Goal: Task Accomplishment & Management: Manage account settings

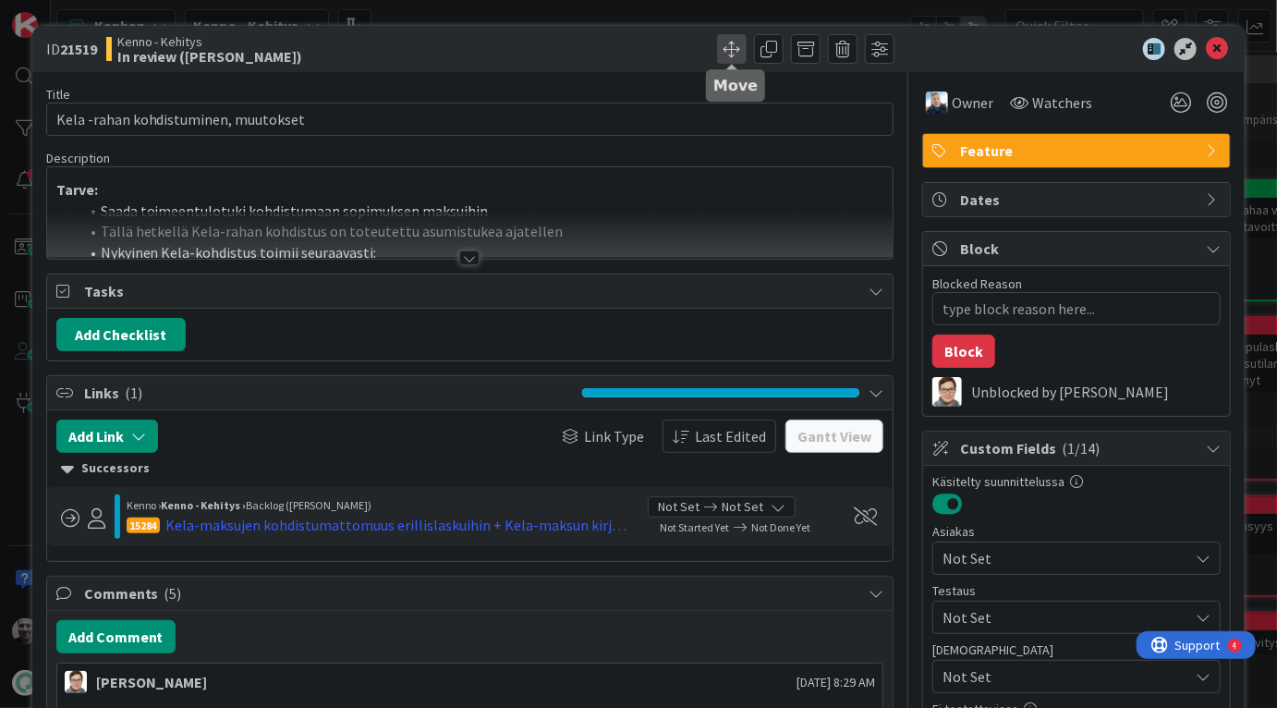
click at [730, 48] on span at bounding box center [732, 49] width 30 height 30
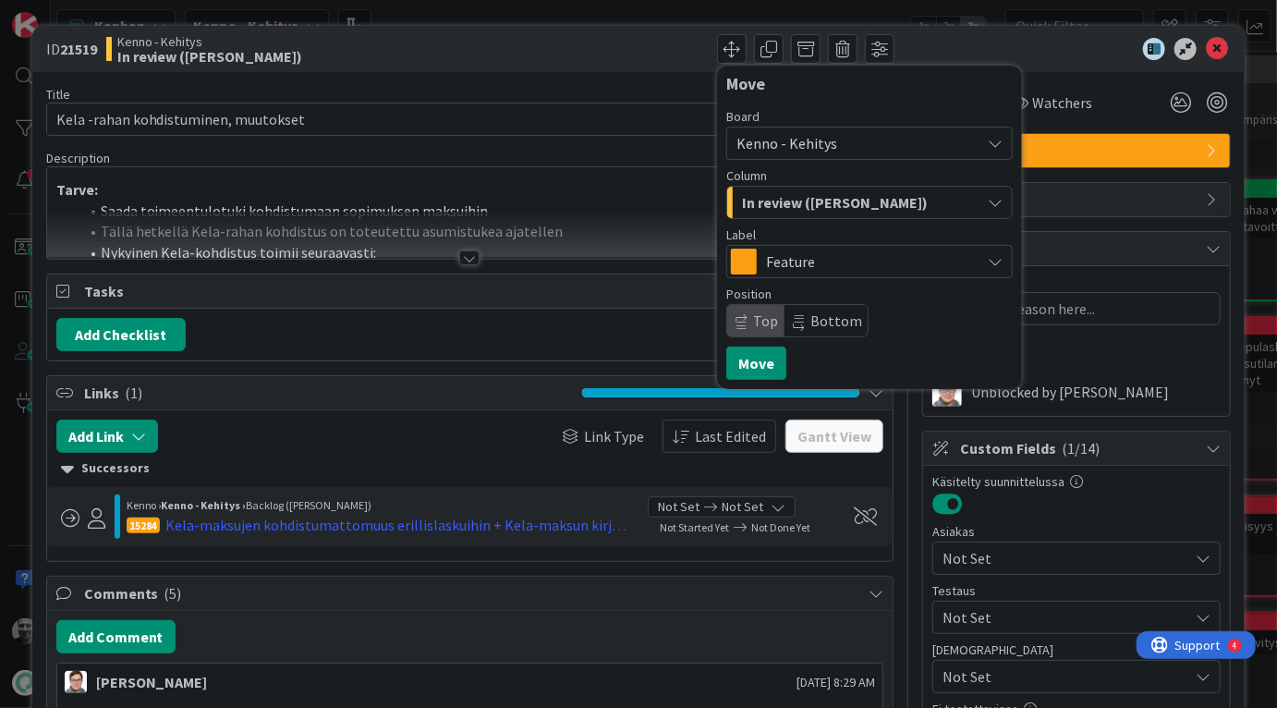
click at [839, 203] on span "In review ([PERSON_NAME])" at bounding box center [835, 202] width 186 height 24
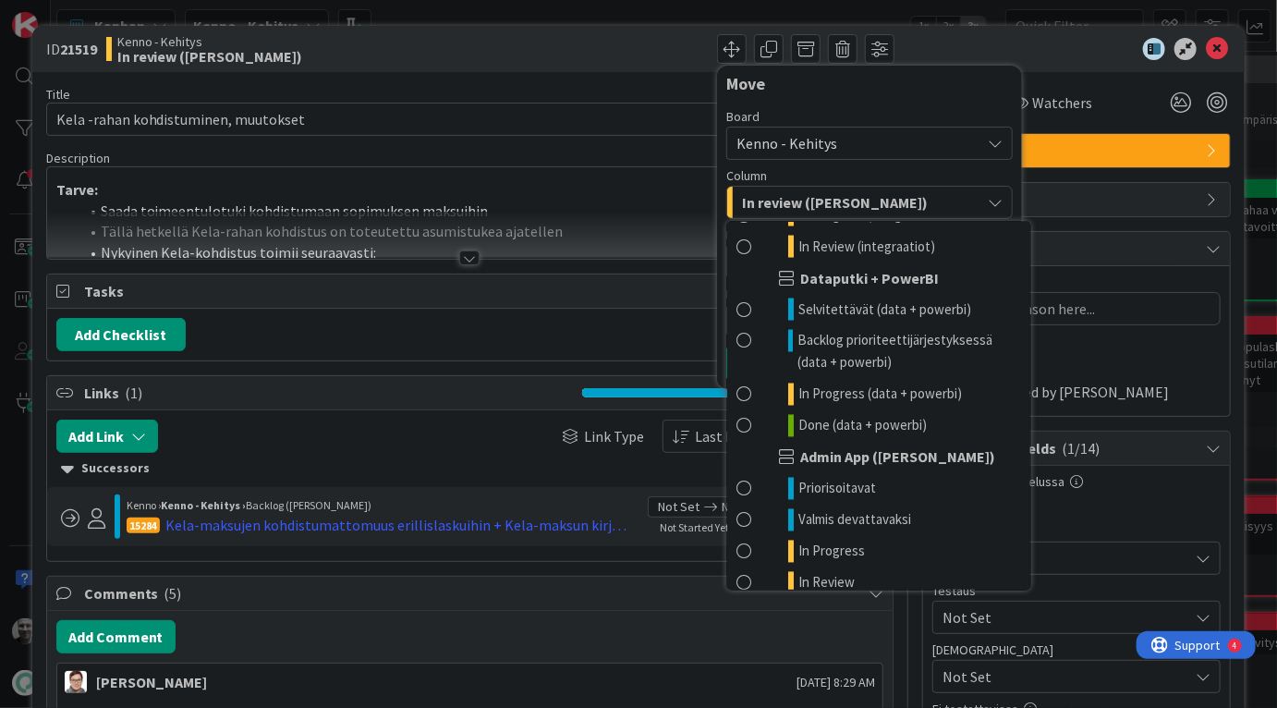
scroll to position [2059, 0]
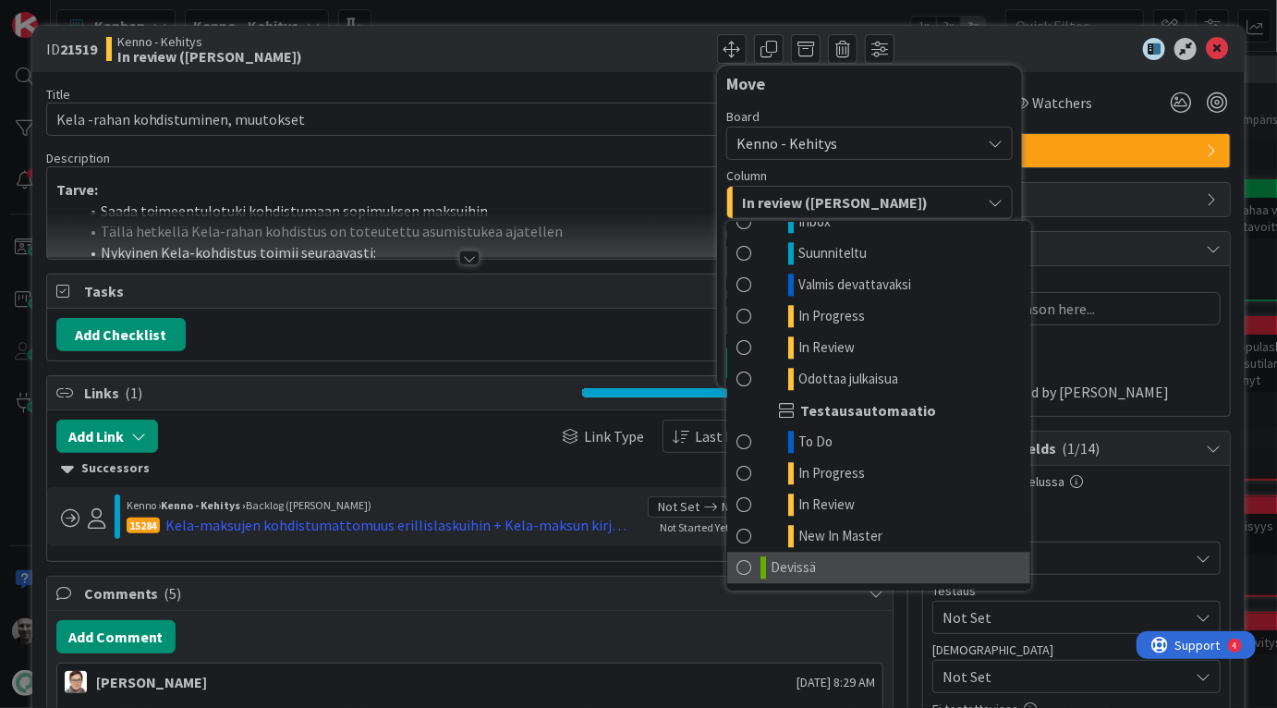
click at [818, 565] on link "Devissä" at bounding box center [878, 566] width 303 height 31
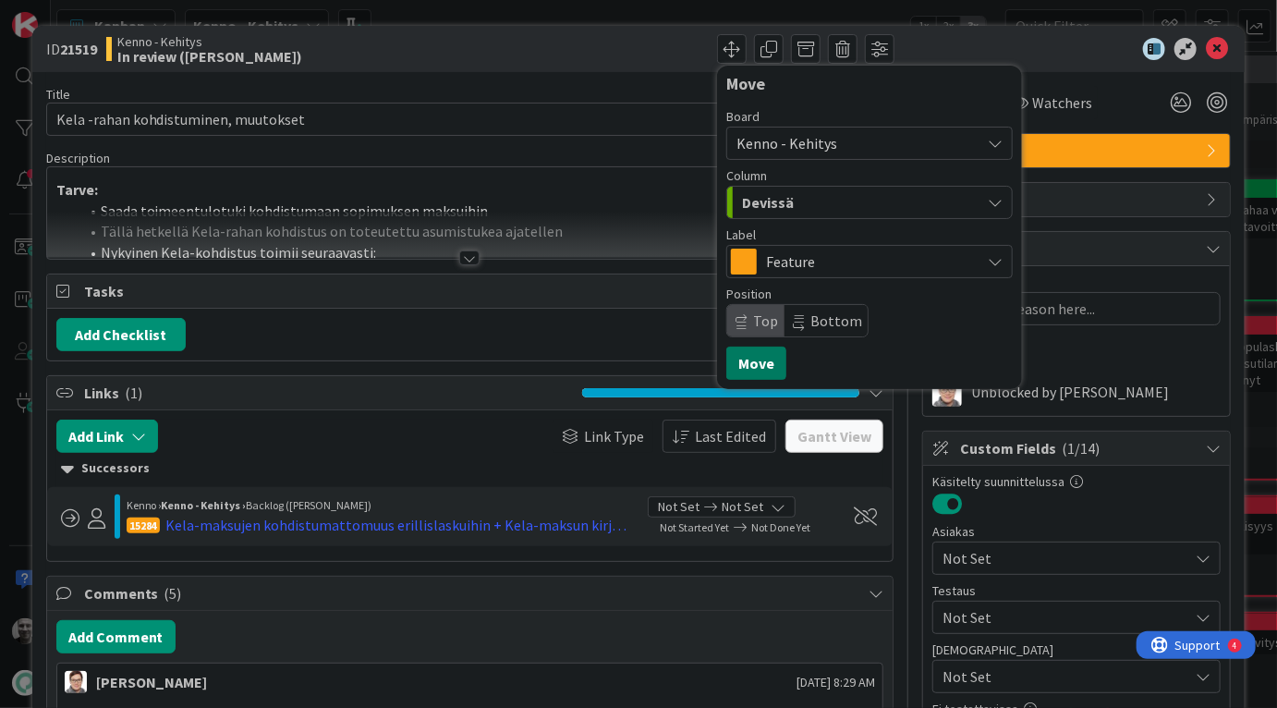
click at [751, 365] on button "Move" at bounding box center [756, 362] width 60 height 33
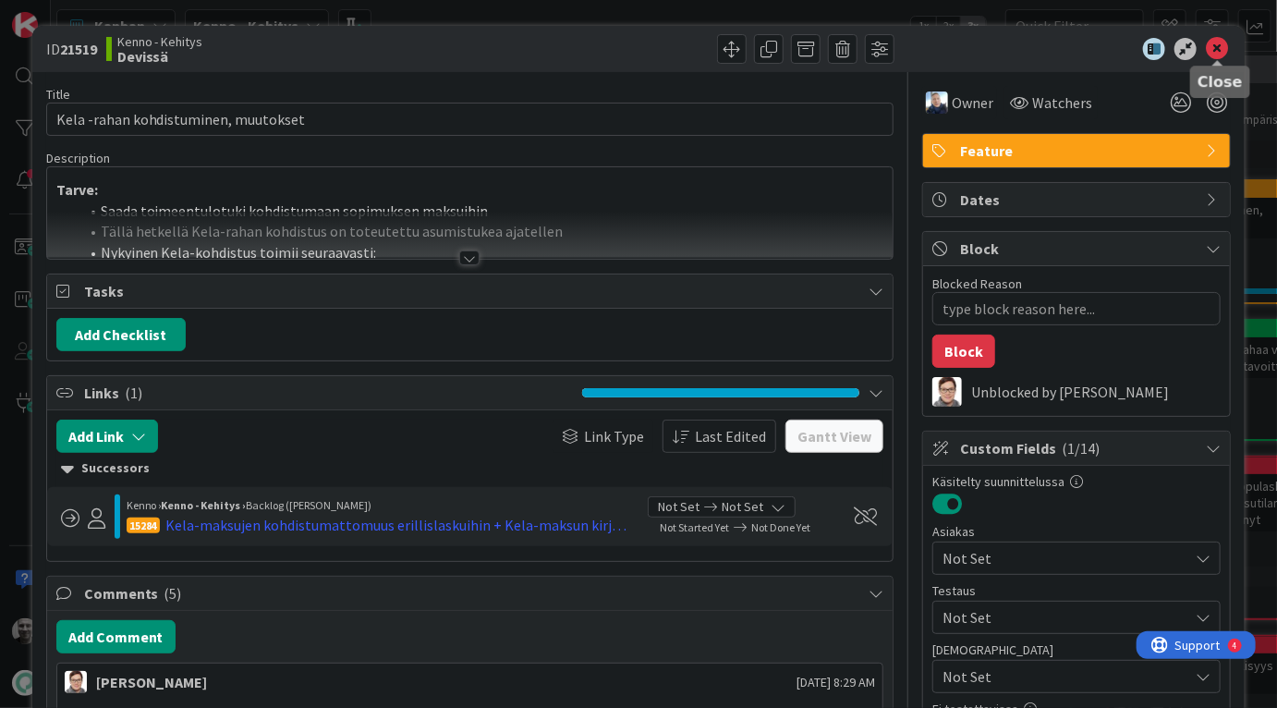
click at [1223, 47] on icon at bounding box center [1216, 49] width 22 height 22
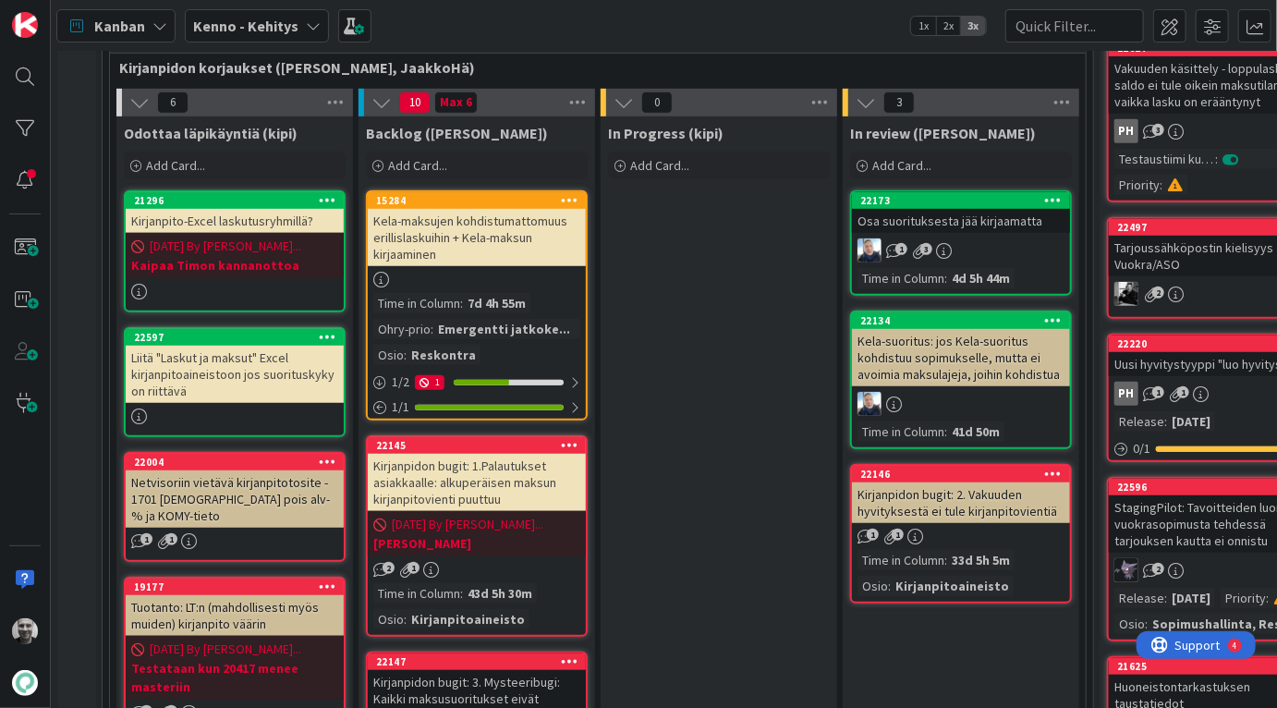
scroll to position [418, 0]
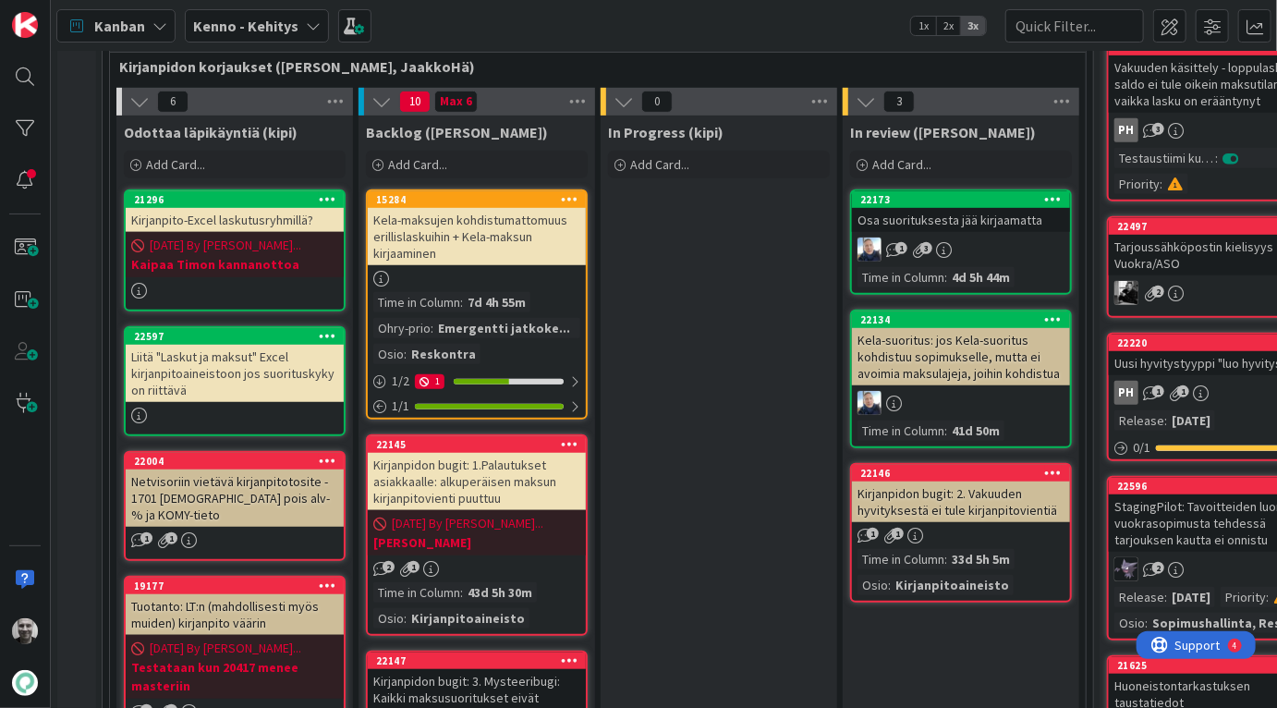
click at [450, 249] on div "Kela-maksujen kohdistumattomuus erillislaskuihin + Kela-maksun kirjaaminen" at bounding box center [477, 236] width 218 height 57
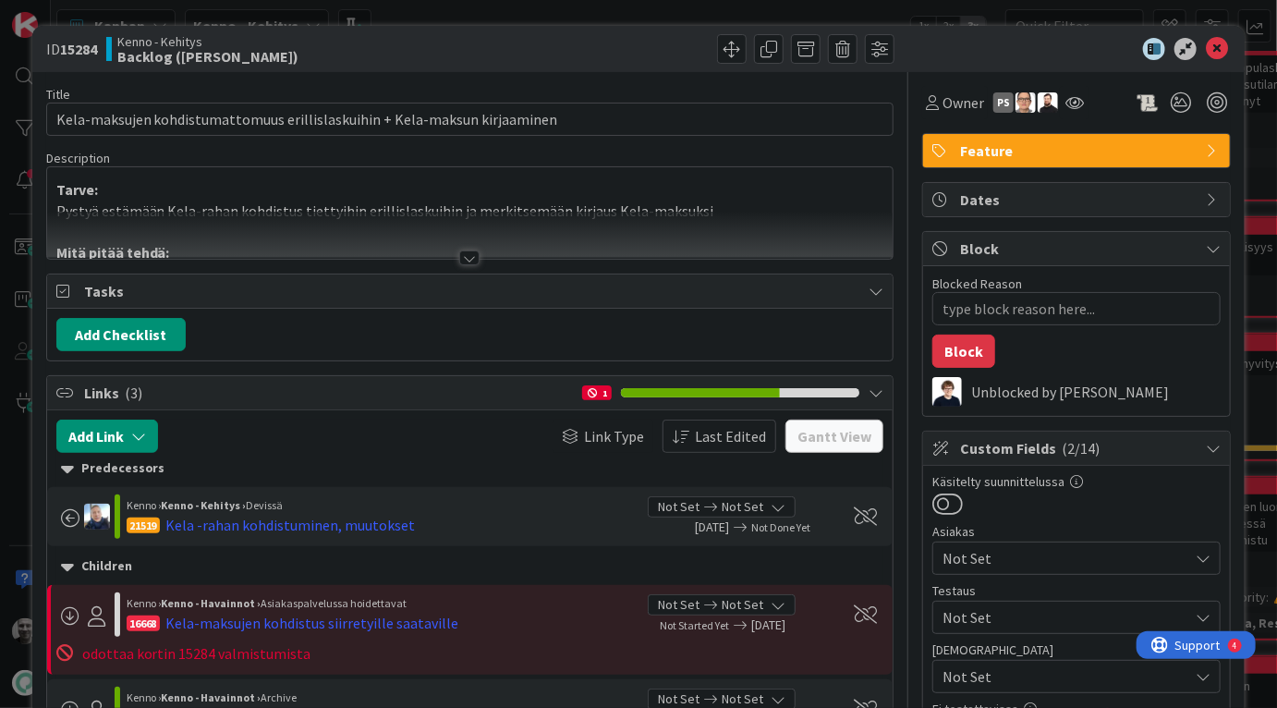
type textarea "x"
click at [468, 253] on div at bounding box center [469, 257] width 20 height 15
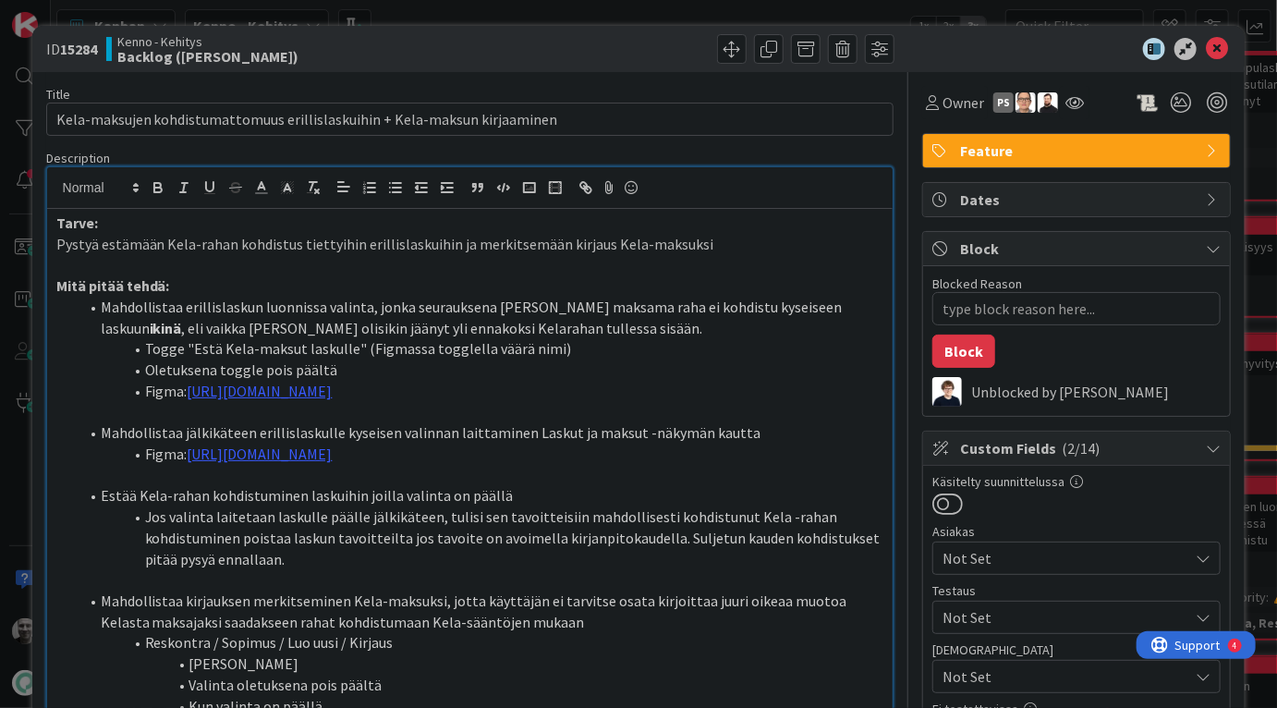
click at [465, 251] on p "Pystyä estämään Kela-rahan kohdistus tiettyihin erillislaskuihin ja merkitsemää…" at bounding box center [470, 244] width 828 height 21
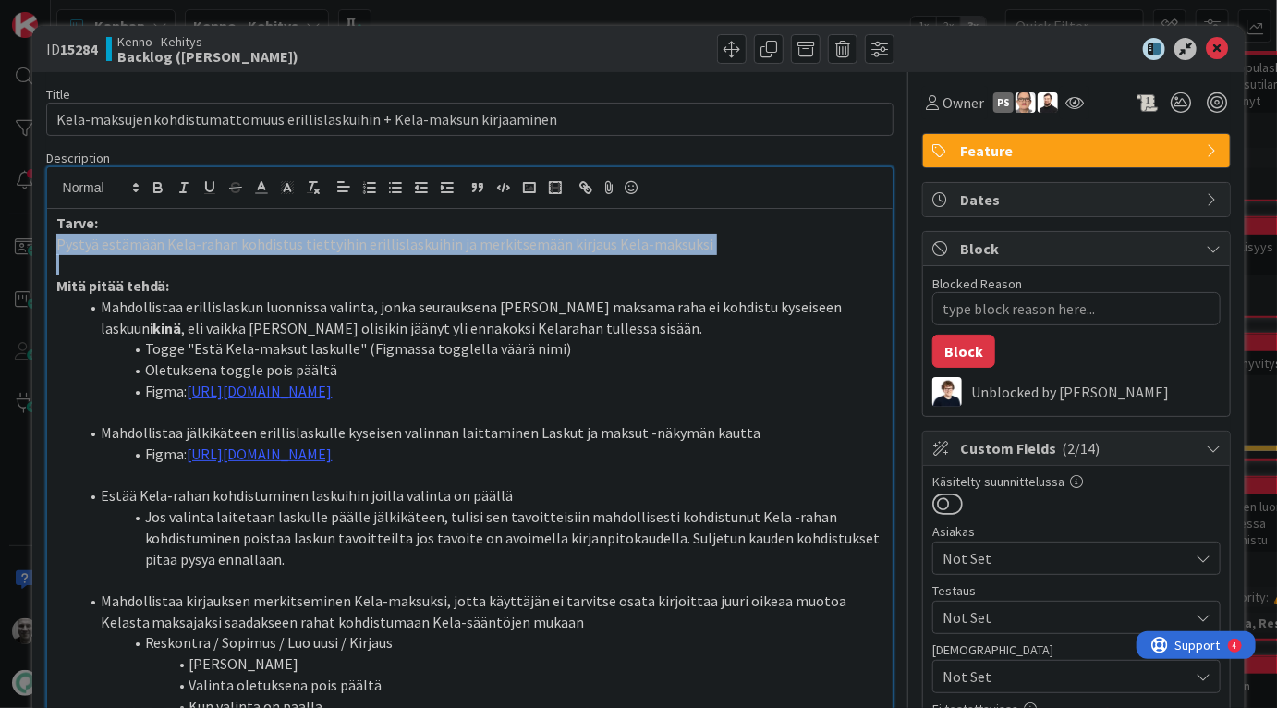
click at [465, 251] on p "Pystyä estämään Kela-rahan kohdistus tiettyihin erillislaskuihin ja merkitsemää…" at bounding box center [470, 244] width 828 height 21
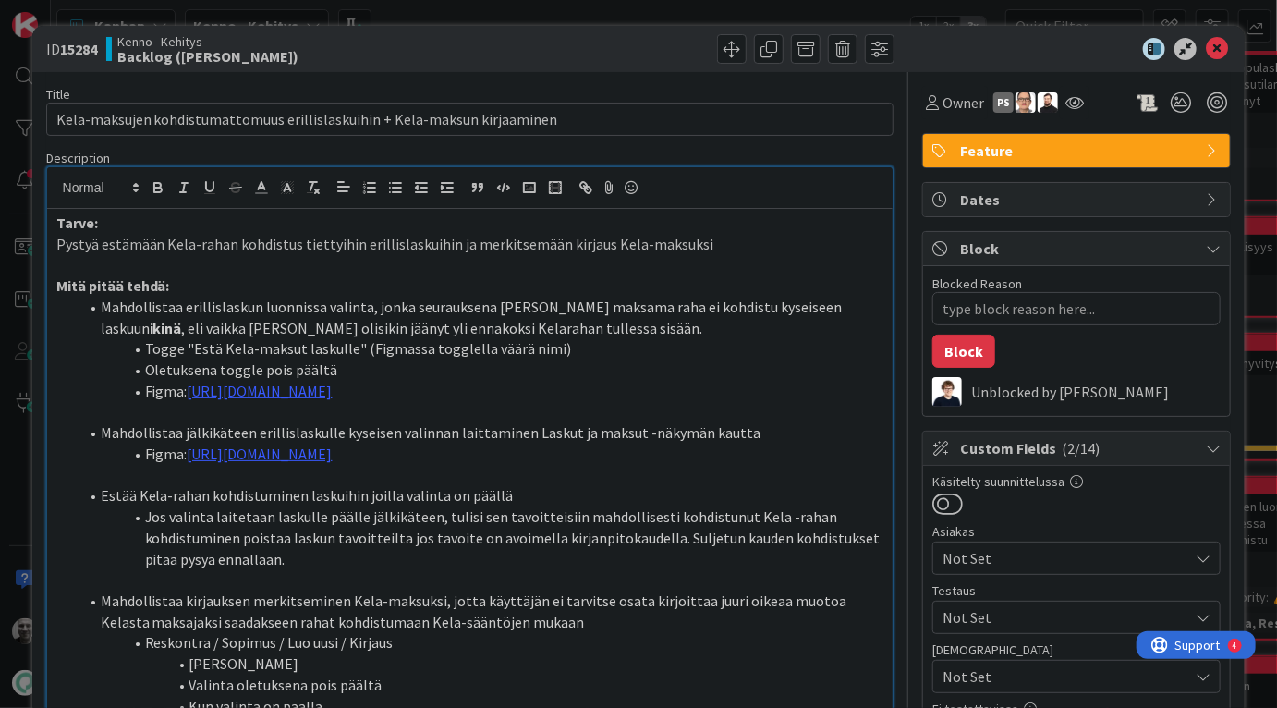
click at [475, 247] on p "Pystyä estämään Kela-rahan kohdistus tiettyihin erillislaskuihin ja merkitsemää…" at bounding box center [470, 244] width 828 height 21
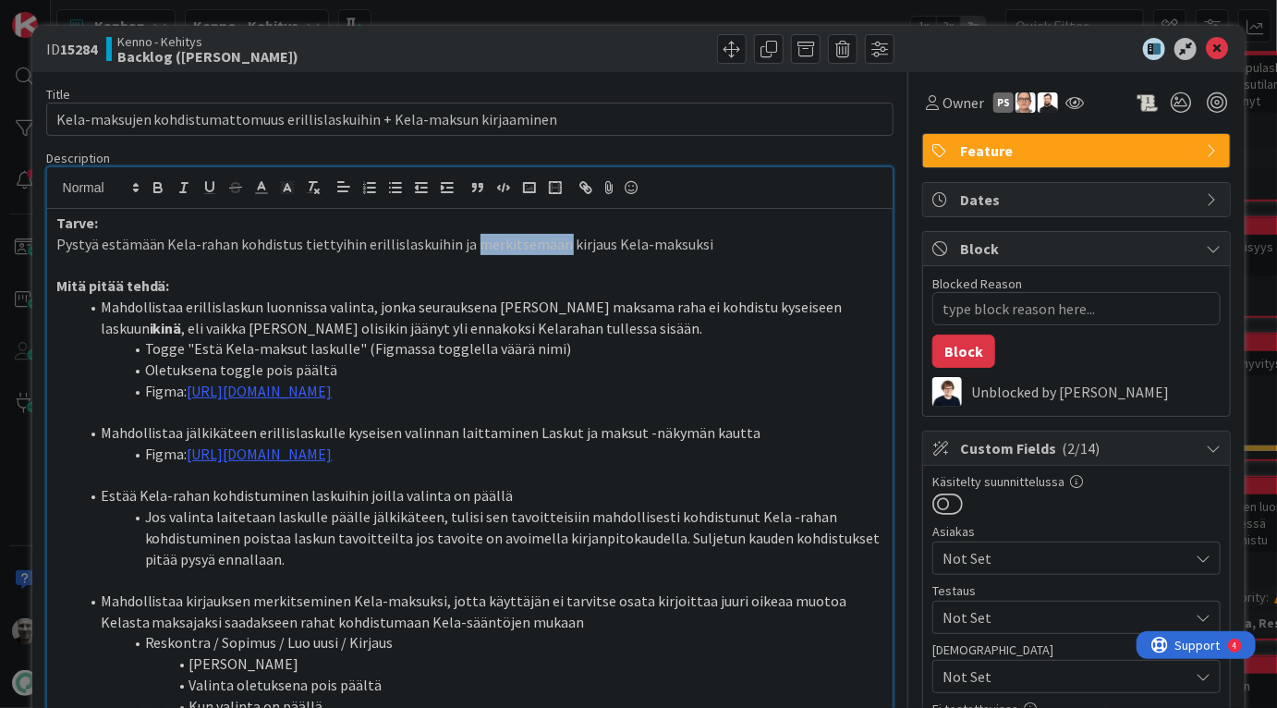
click at [475, 247] on p "Pystyä estämään Kela-rahan kohdistus tiettyihin erillislaskuihin ja merkitsemää…" at bounding box center [470, 244] width 828 height 21
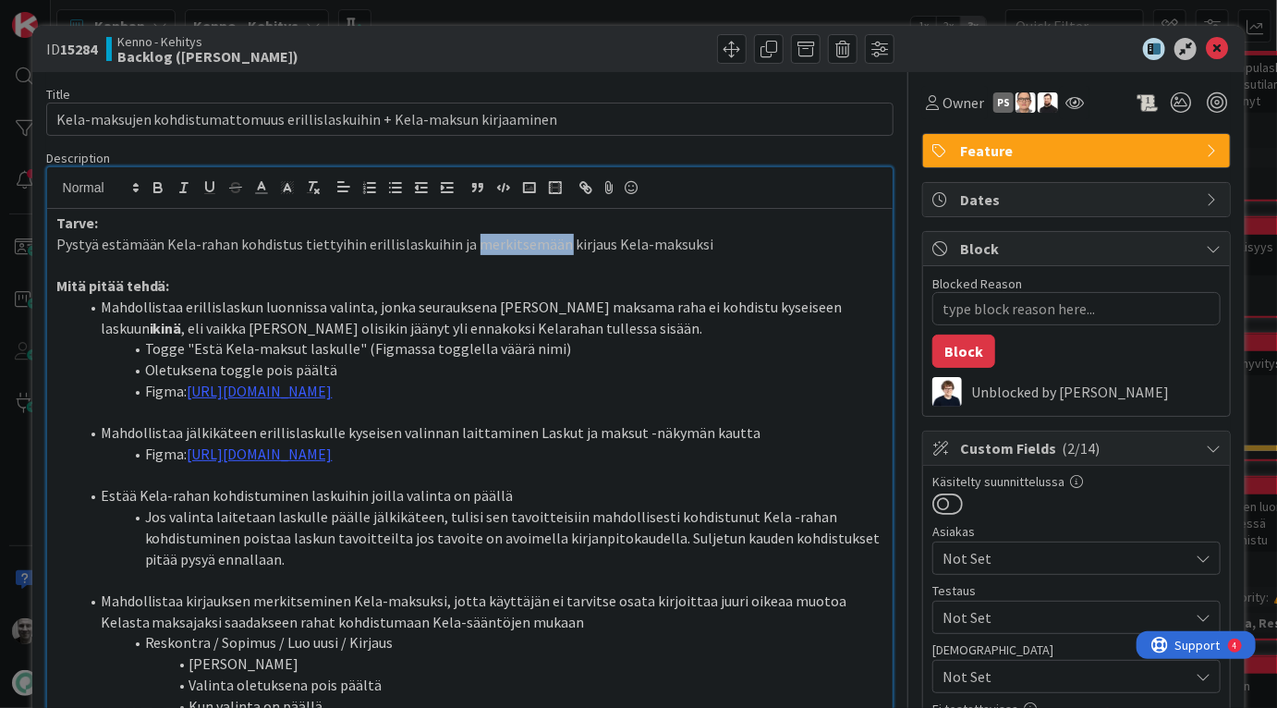
click at [475, 247] on p "Pystyä estämään Kela-rahan kohdistus tiettyihin erillislaskuihin ja merkitsemää…" at bounding box center [470, 244] width 828 height 21
